Goal: Find specific page/section: Find specific page/section

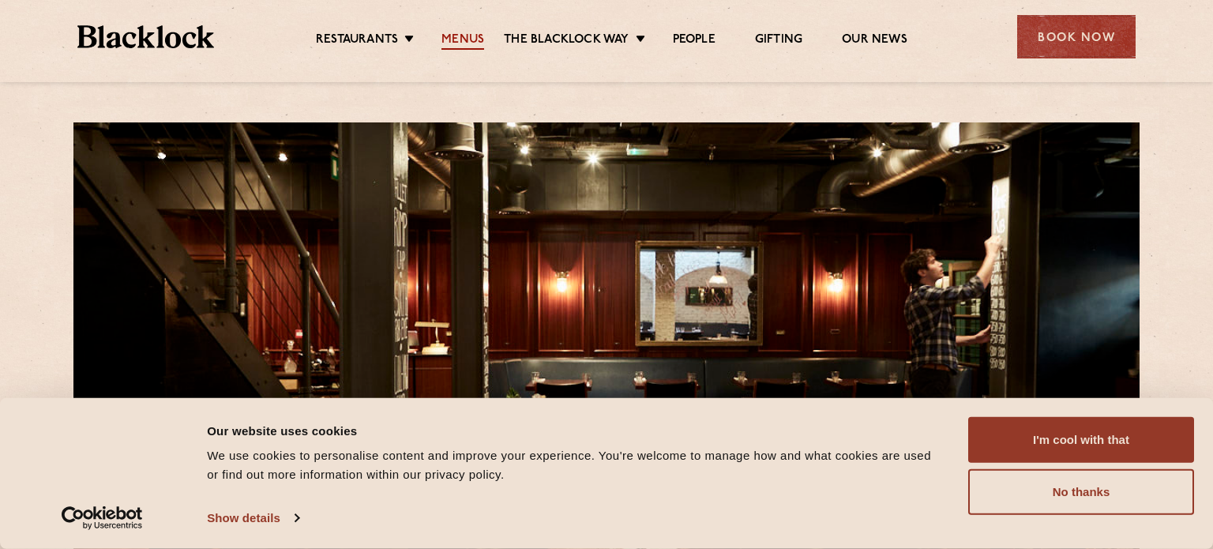
click at [458, 41] on link "Menus" at bounding box center [462, 40] width 43 height 17
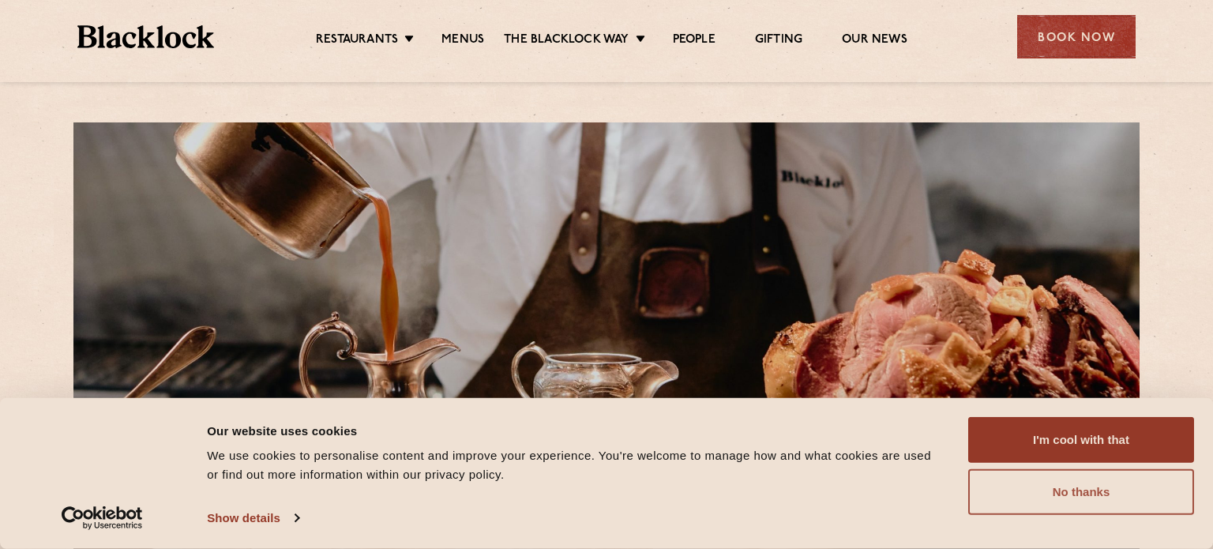
click at [1073, 493] on button "No thanks" at bounding box center [1081, 492] width 226 height 46
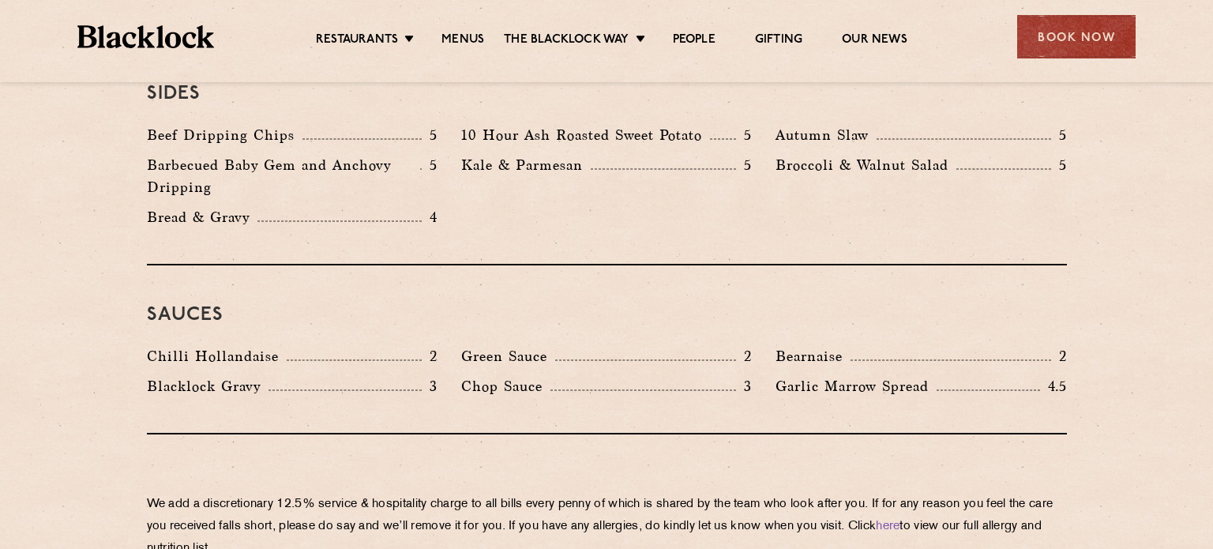
scroll to position [2463, 0]
